Goal: Check status: Check status

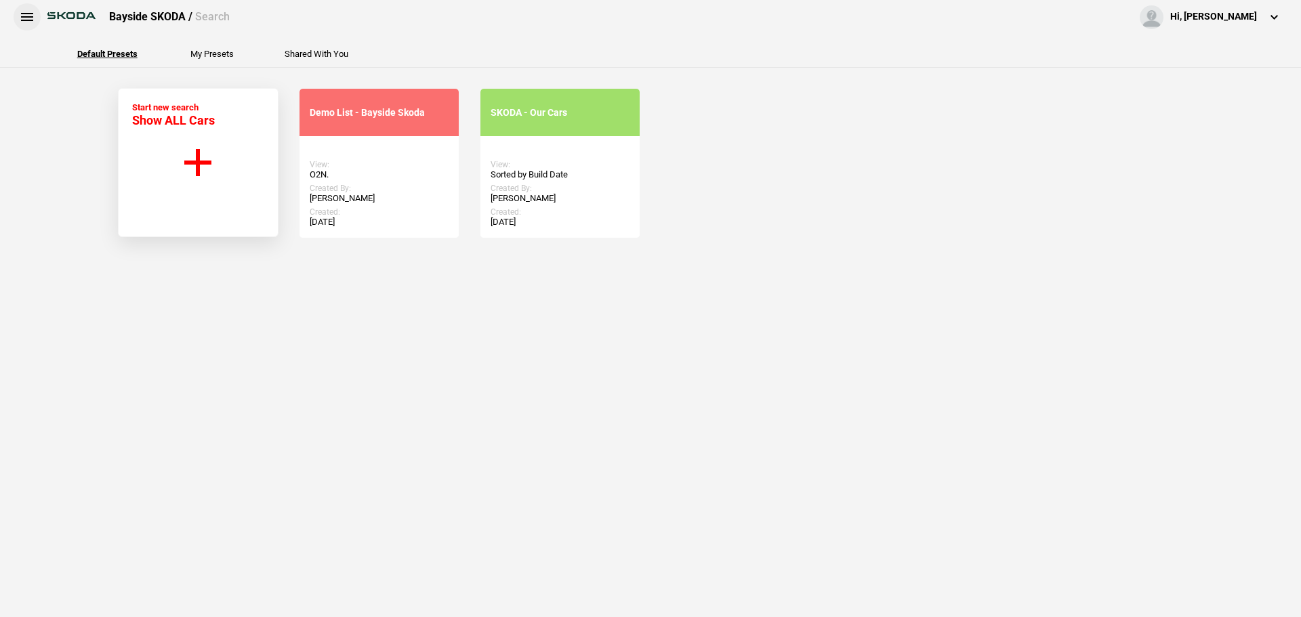
click at [27, 9] on button at bounding box center [27, 16] width 27 height 27
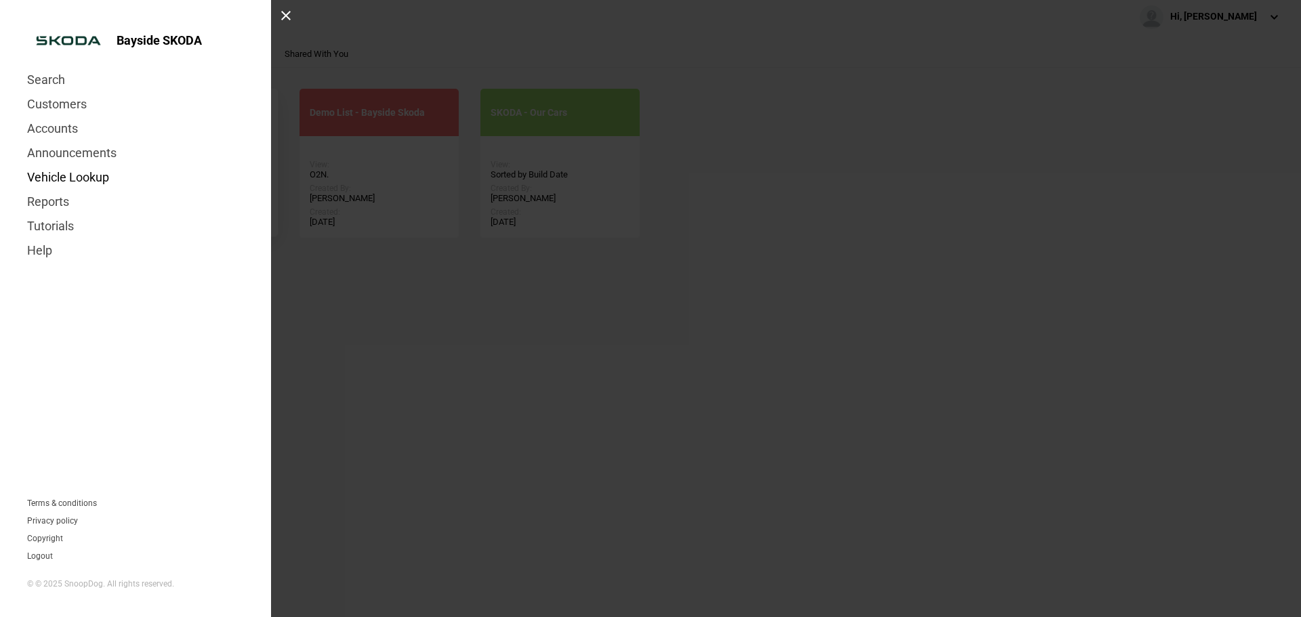
click at [101, 173] on link "Vehicle Lookup" at bounding box center [135, 177] width 217 height 24
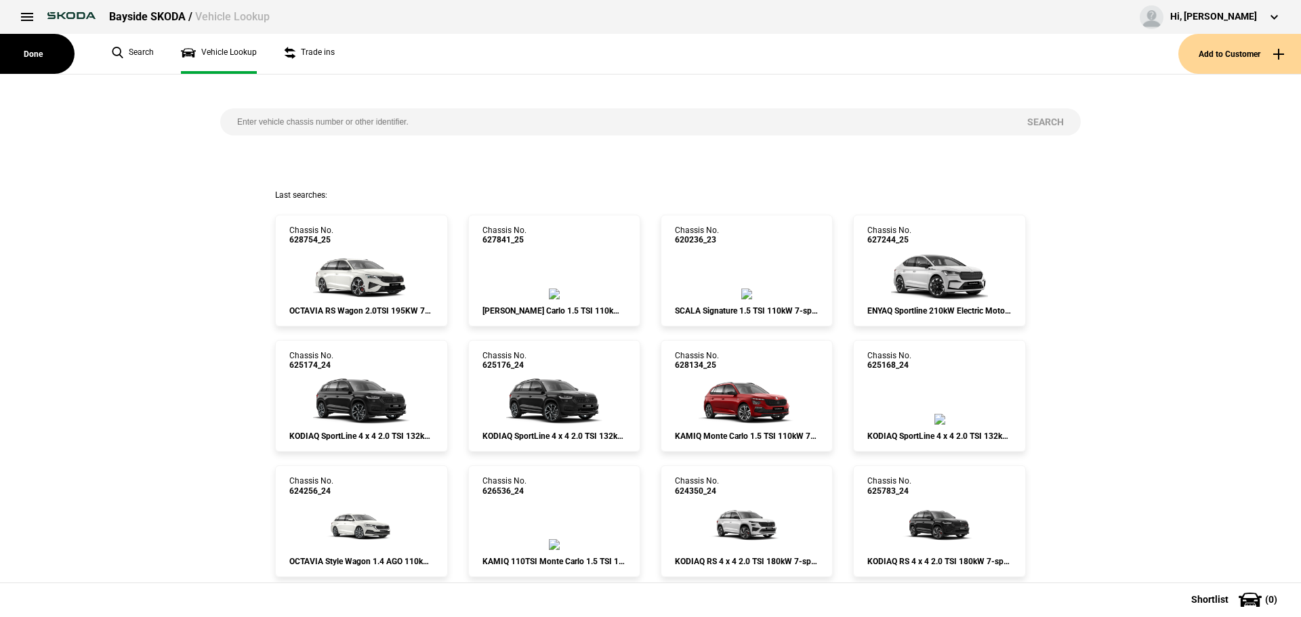
click at [258, 125] on input "search" at bounding box center [615, 121] width 790 height 27
paste input "S628754"
click at [241, 125] on input "S628754" at bounding box center [615, 121] width 790 height 27
type input "628754"
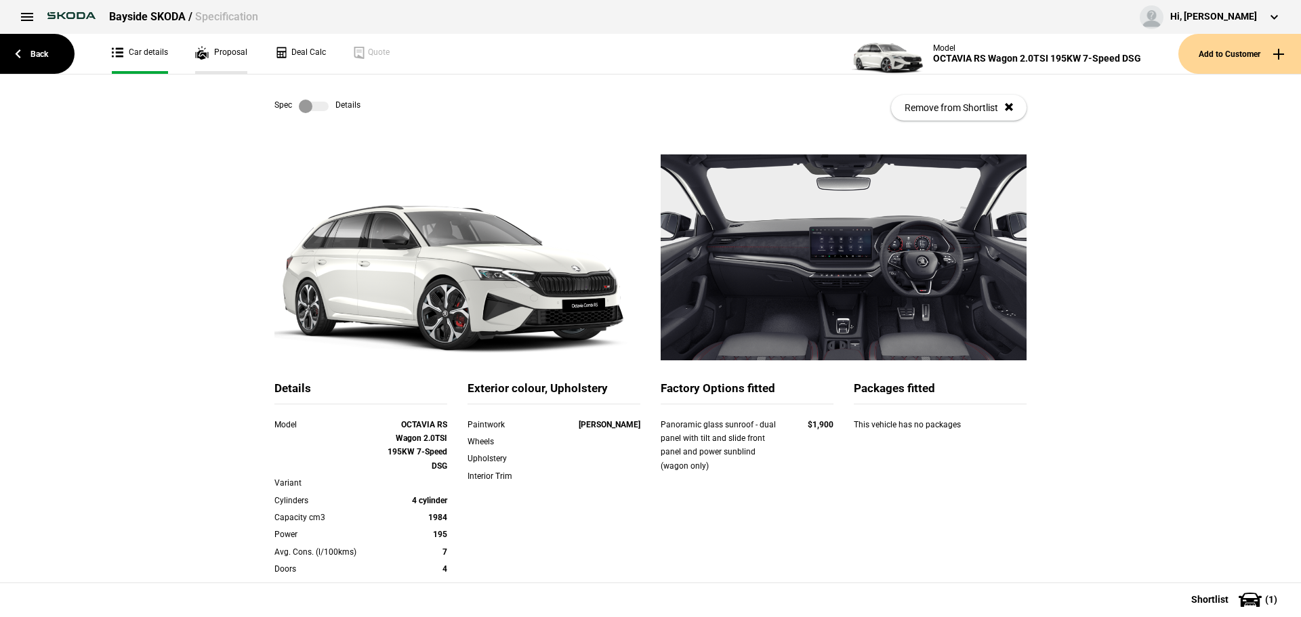
click at [209, 55] on link "Proposal" at bounding box center [221, 54] width 52 height 40
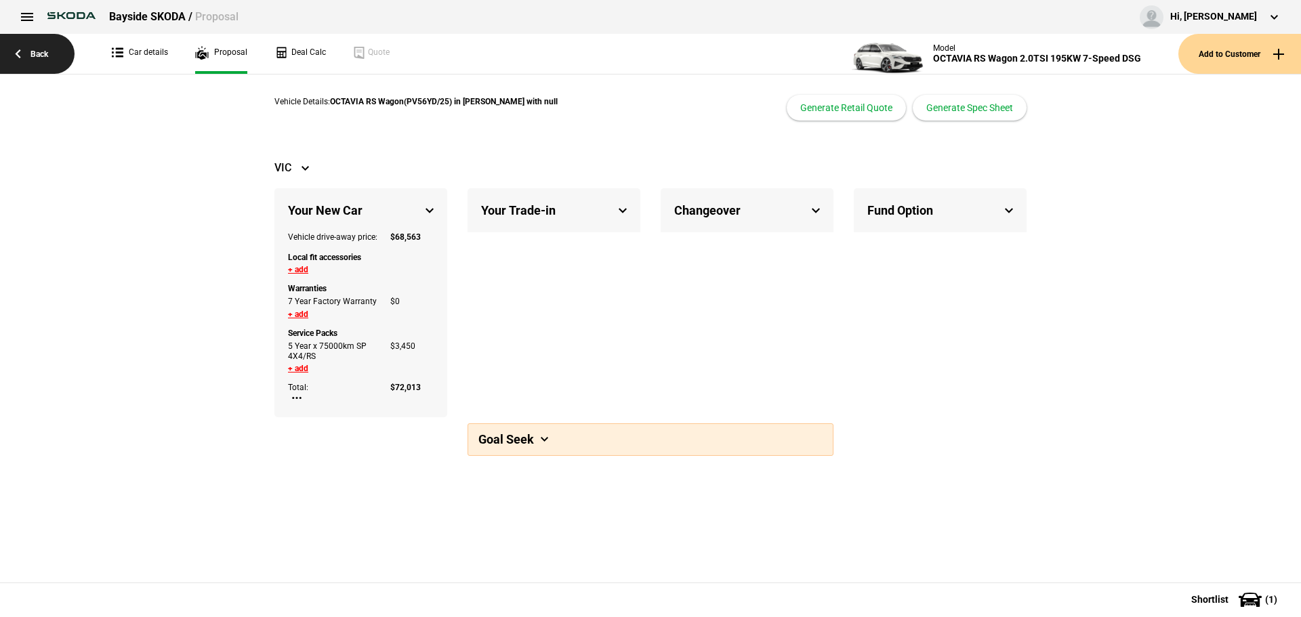
click at [56, 57] on link "Back" at bounding box center [37, 54] width 75 height 40
